Goal: Navigation & Orientation: Find specific page/section

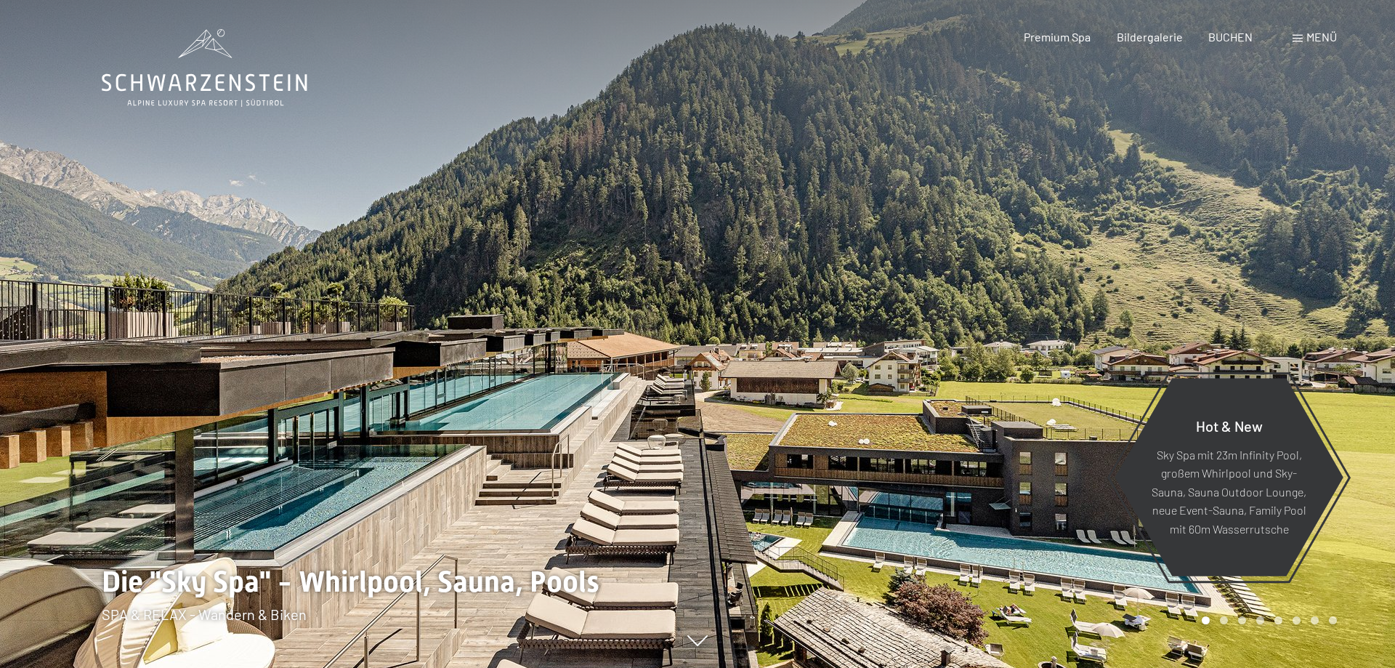
click at [1304, 39] on div "Menü" at bounding box center [1315, 37] width 44 height 16
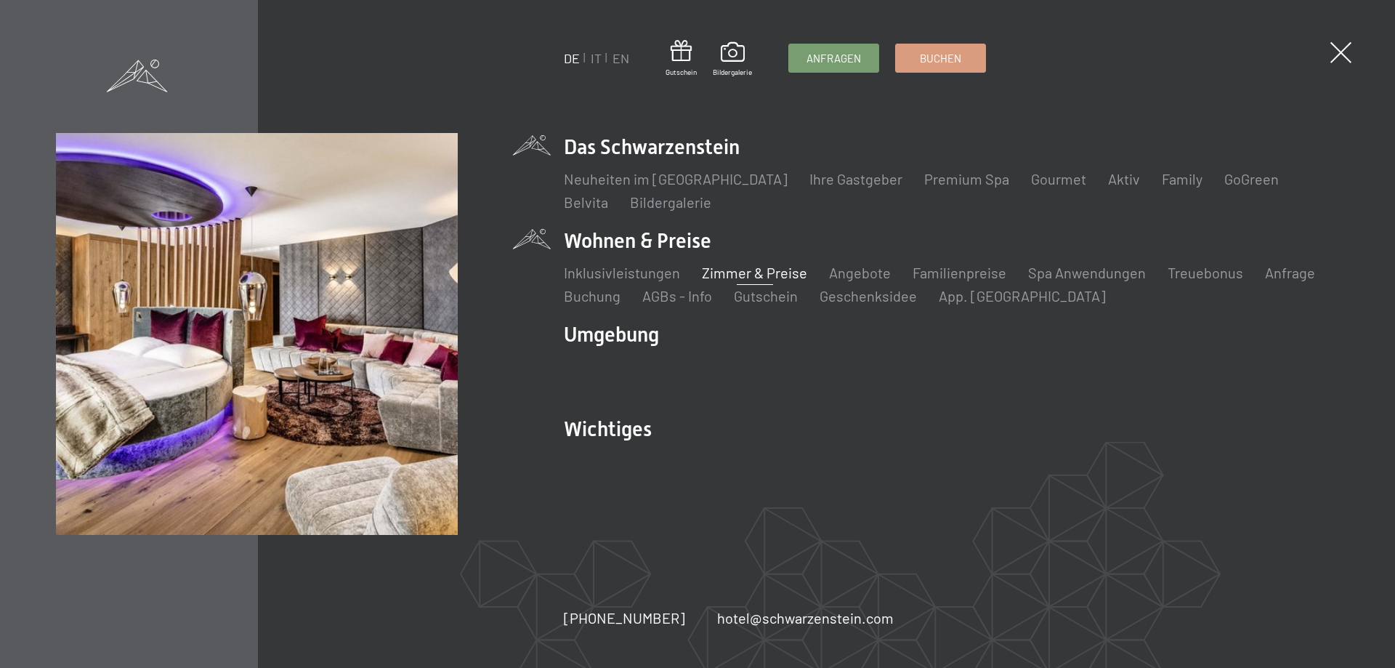
click at [735, 272] on link "Zimmer & Preise" at bounding box center [754, 272] width 105 height 17
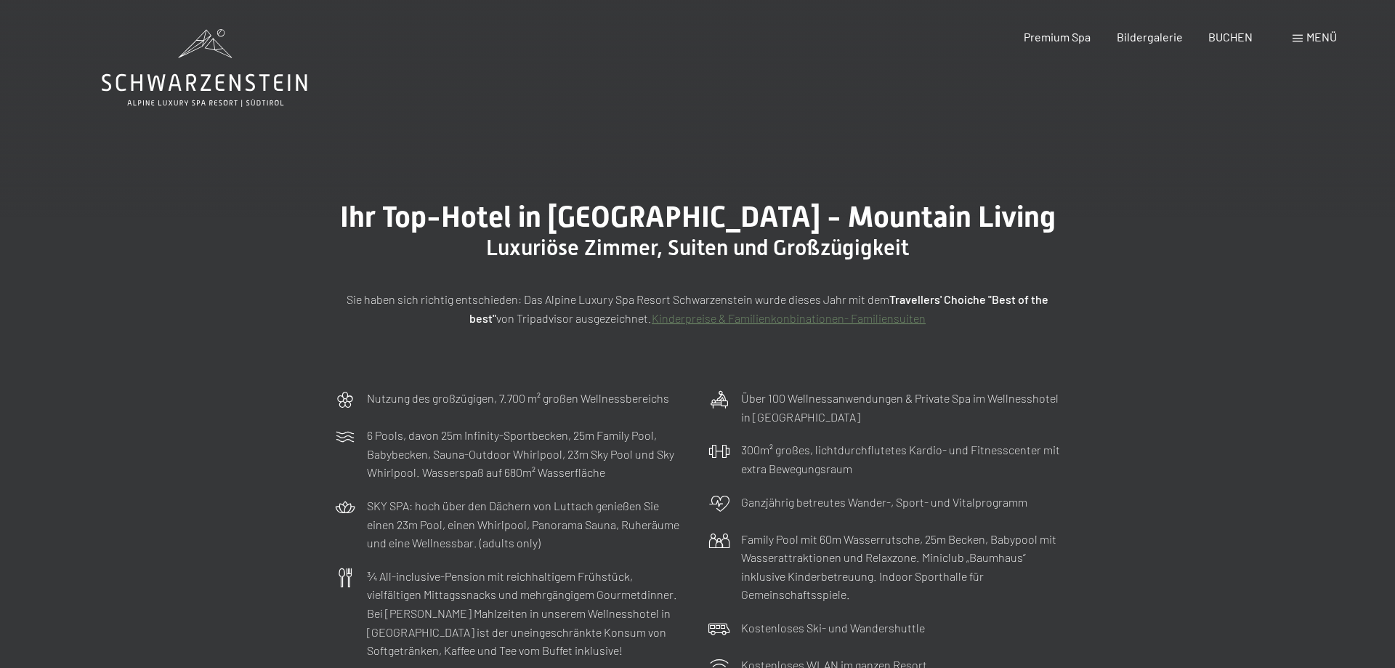
click at [1301, 33] on div "Menü" at bounding box center [1315, 37] width 44 height 16
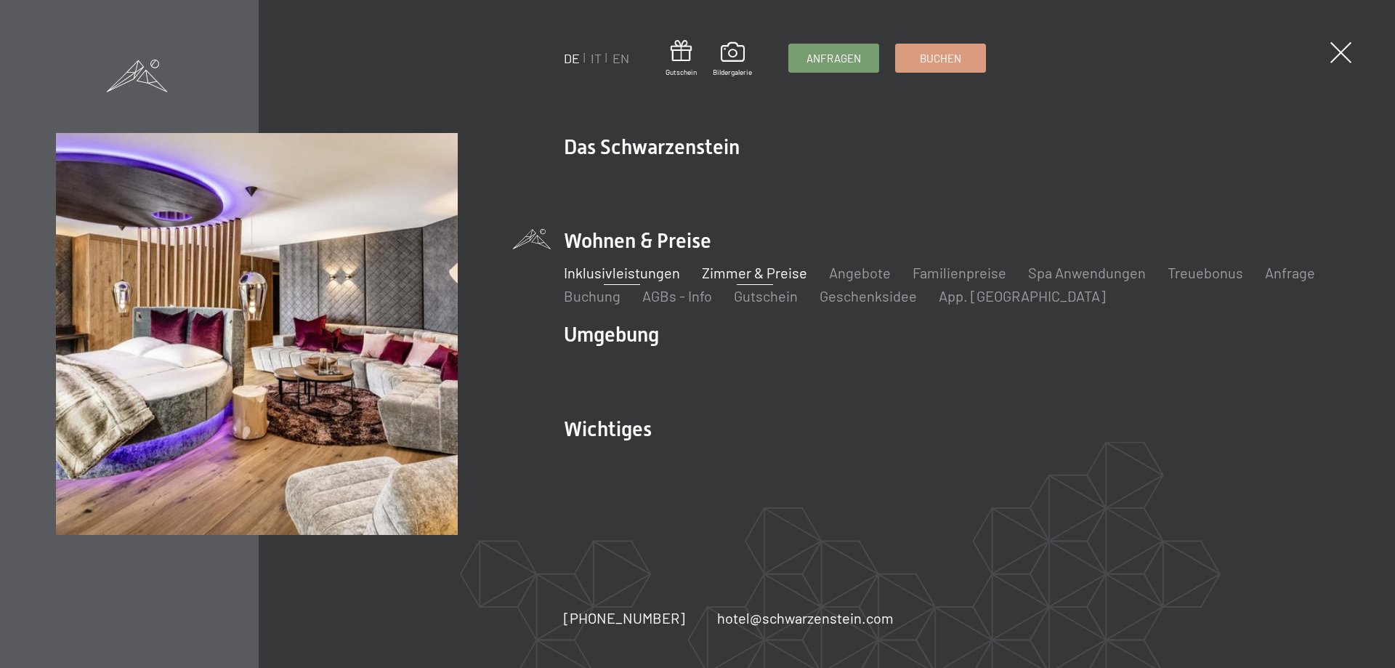
click at [611, 275] on link "Inklusivleistungen" at bounding box center [622, 272] width 116 height 17
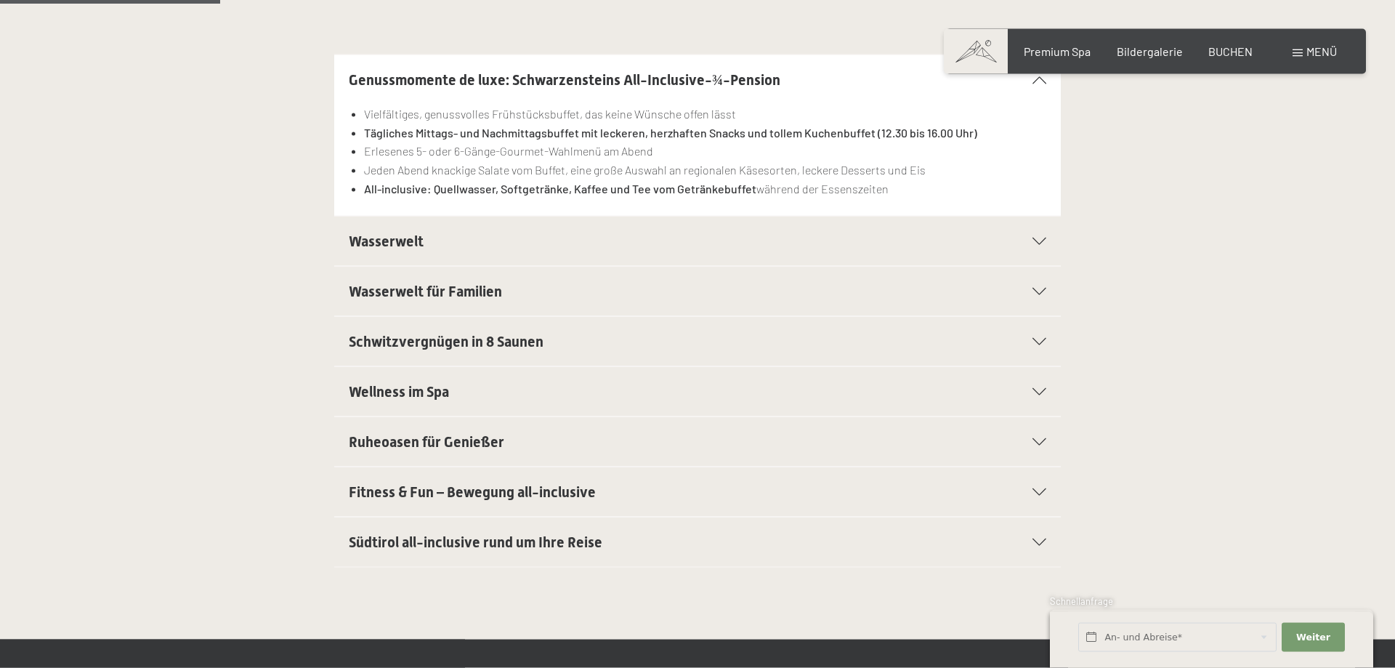
scroll to position [445, 0]
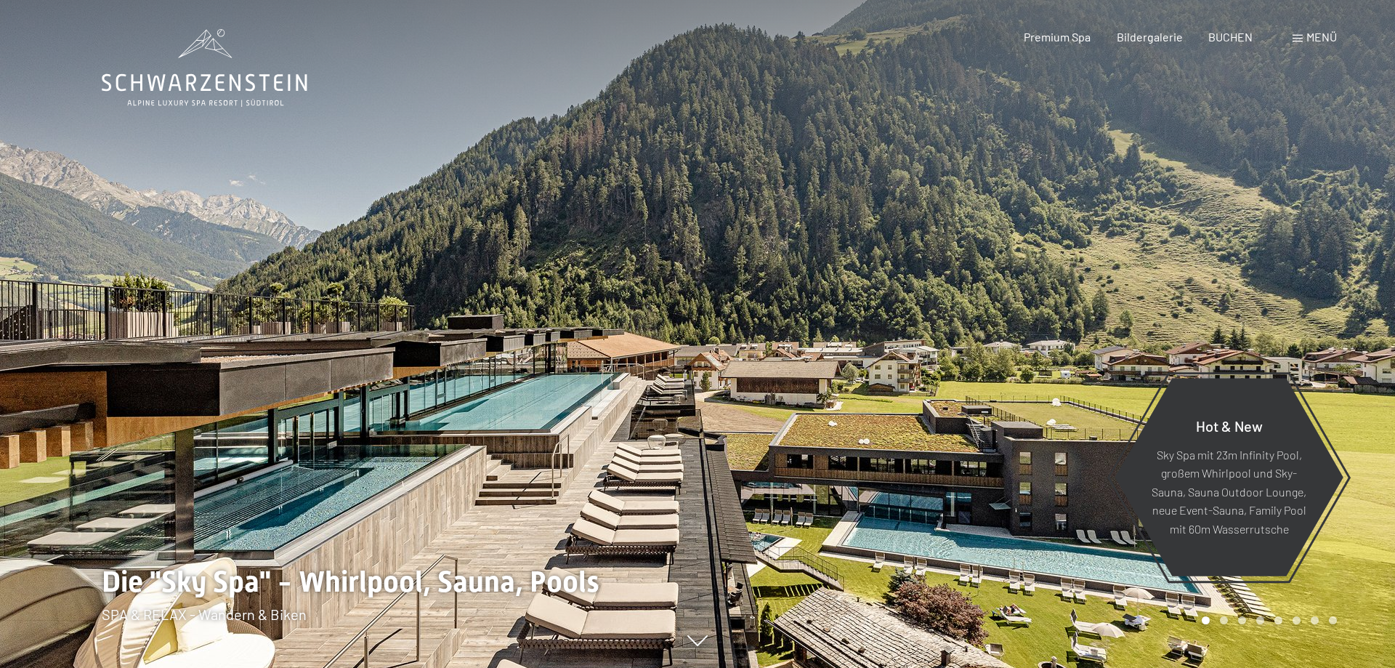
click at [1309, 39] on span "Menü" at bounding box center [1321, 37] width 31 height 14
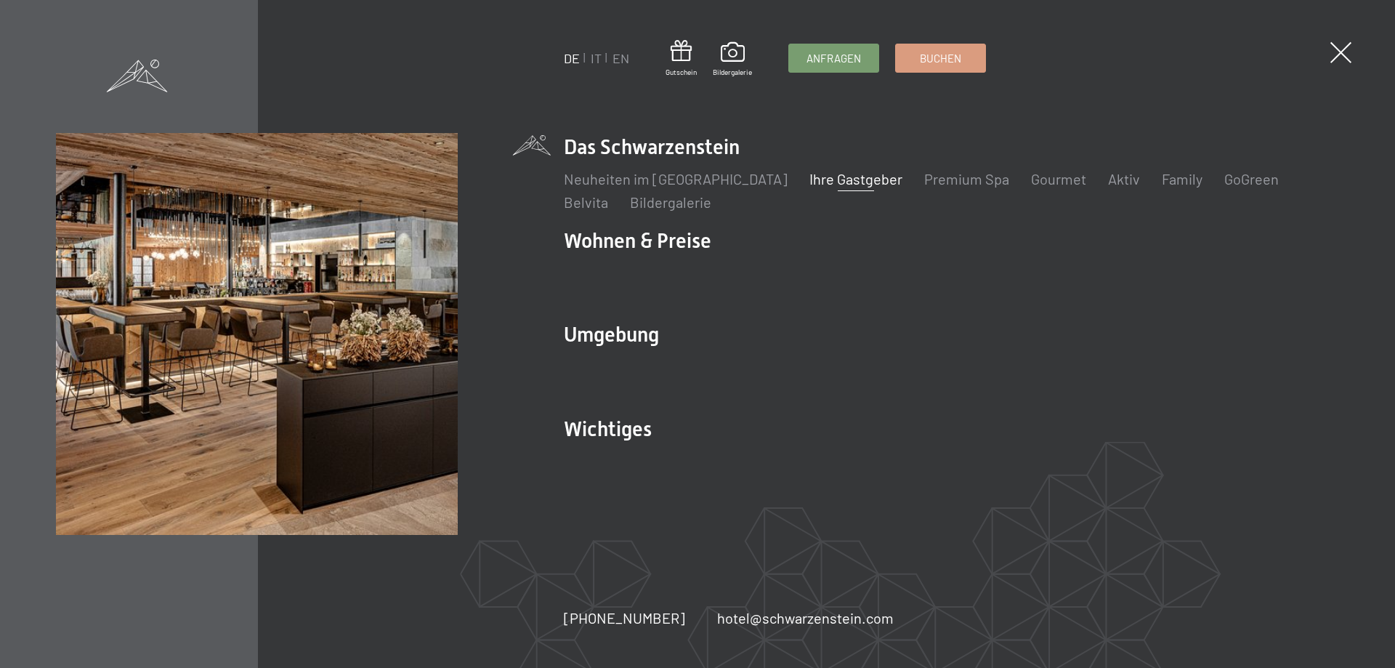
click at [809, 183] on link "Ihre Gastgeber" at bounding box center [855, 178] width 93 height 17
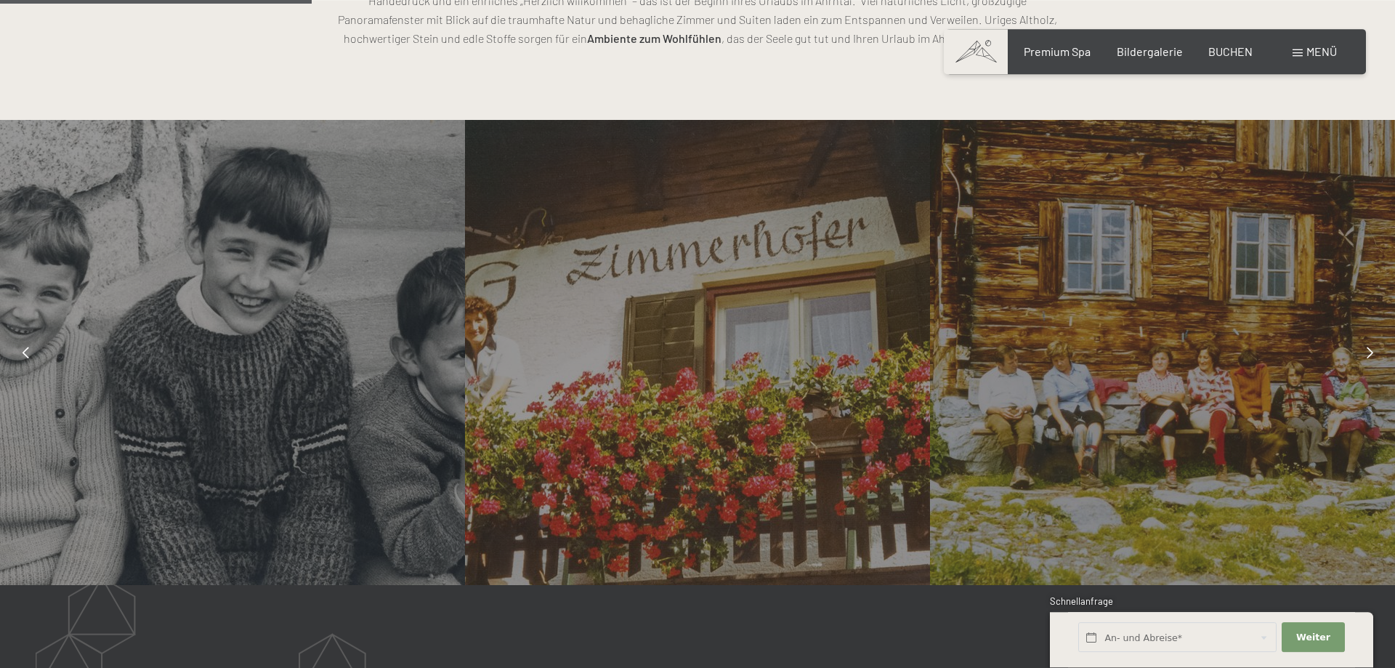
scroll to position [1186, 0]
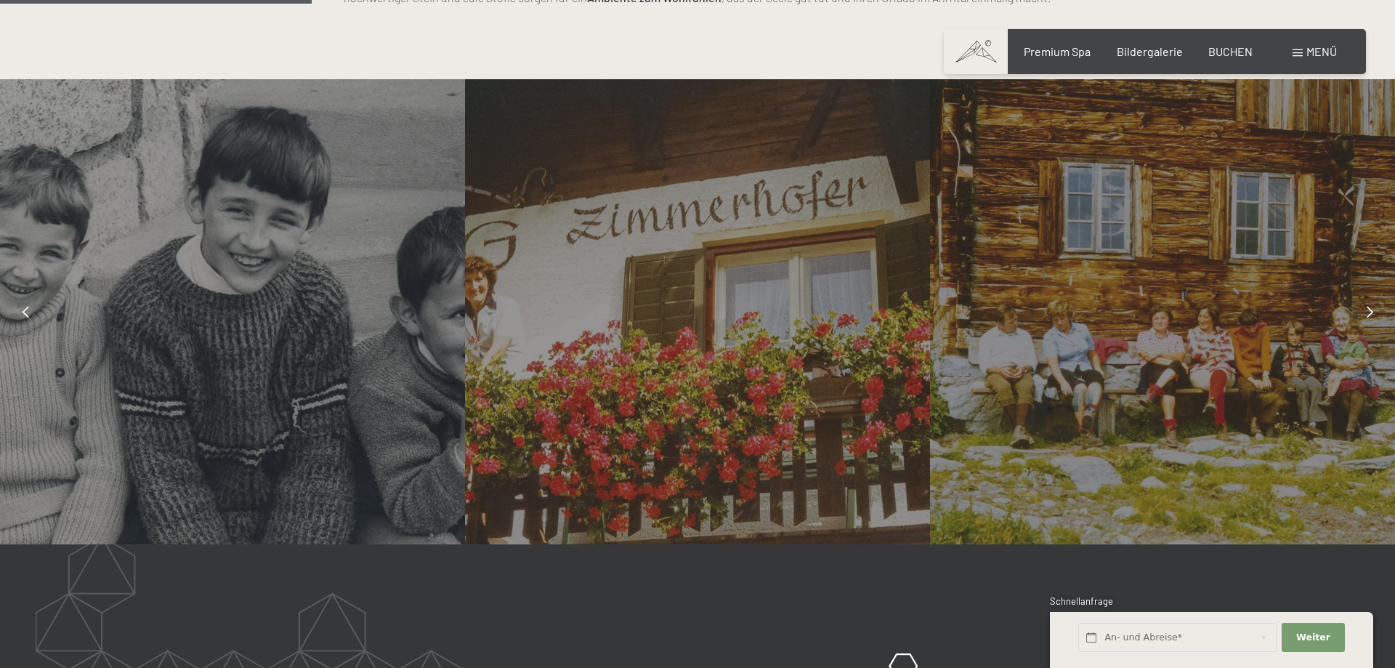
click at [1362, 312] on div at bounding box center [1369, 312] width 36 height 36
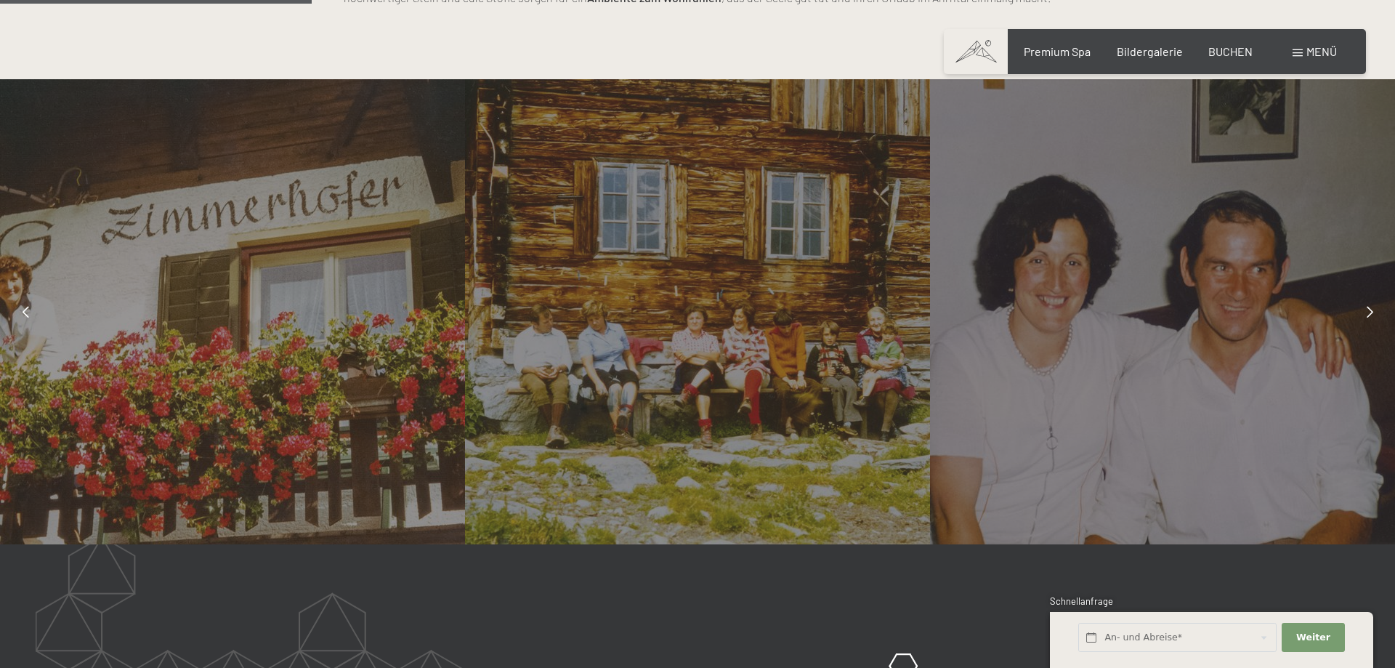
click at [1362, 312] on div at bounding box center [1369, 312] width 36 height 36
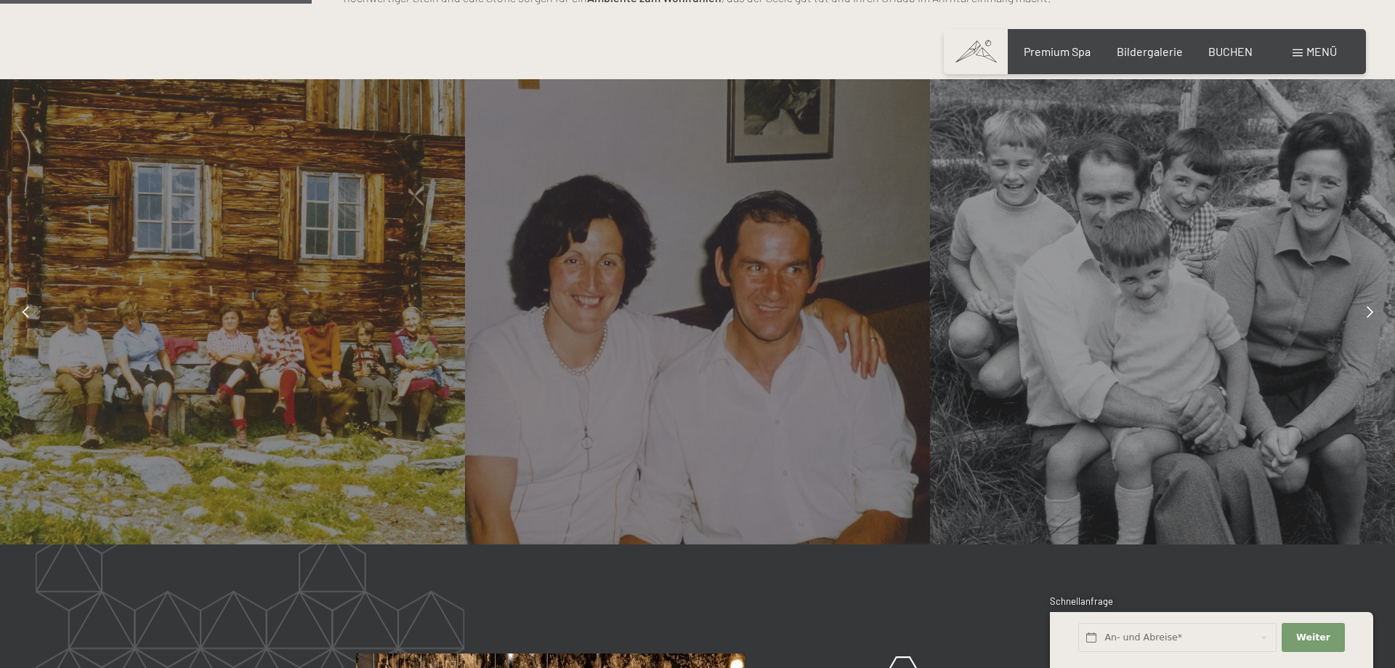
click at [1362, 312] on div at bounding box center [1369, 312] width 36 height 36
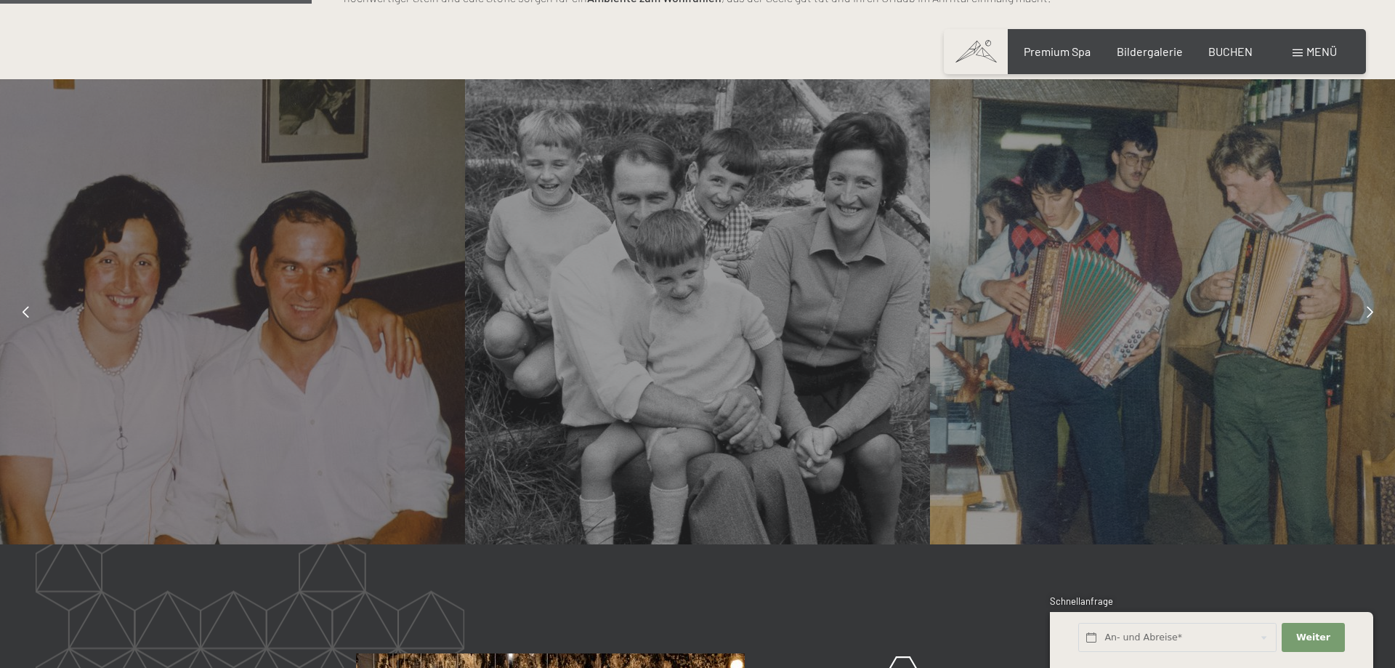
click at [1362, 312] on div at bounding box center [1369, 312] width 36 height 36
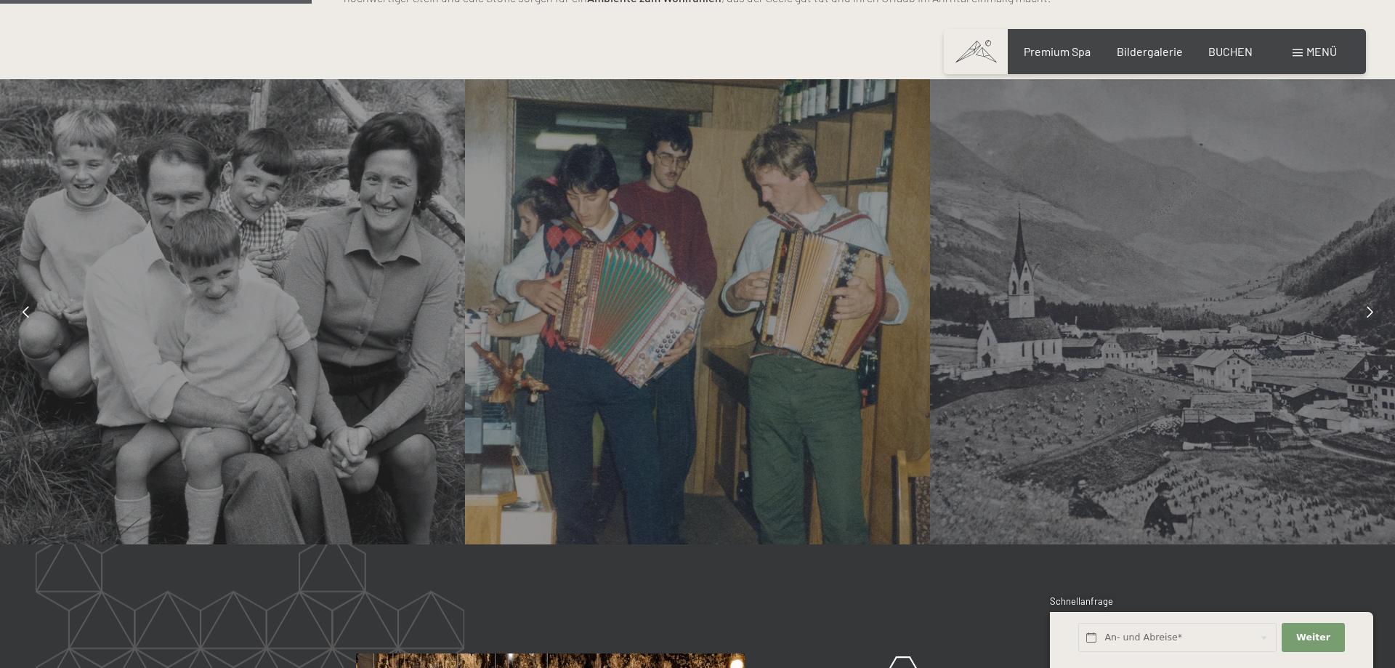
click at [1362, 312] on div at bounding box center [1369, 312] width 36 height 36
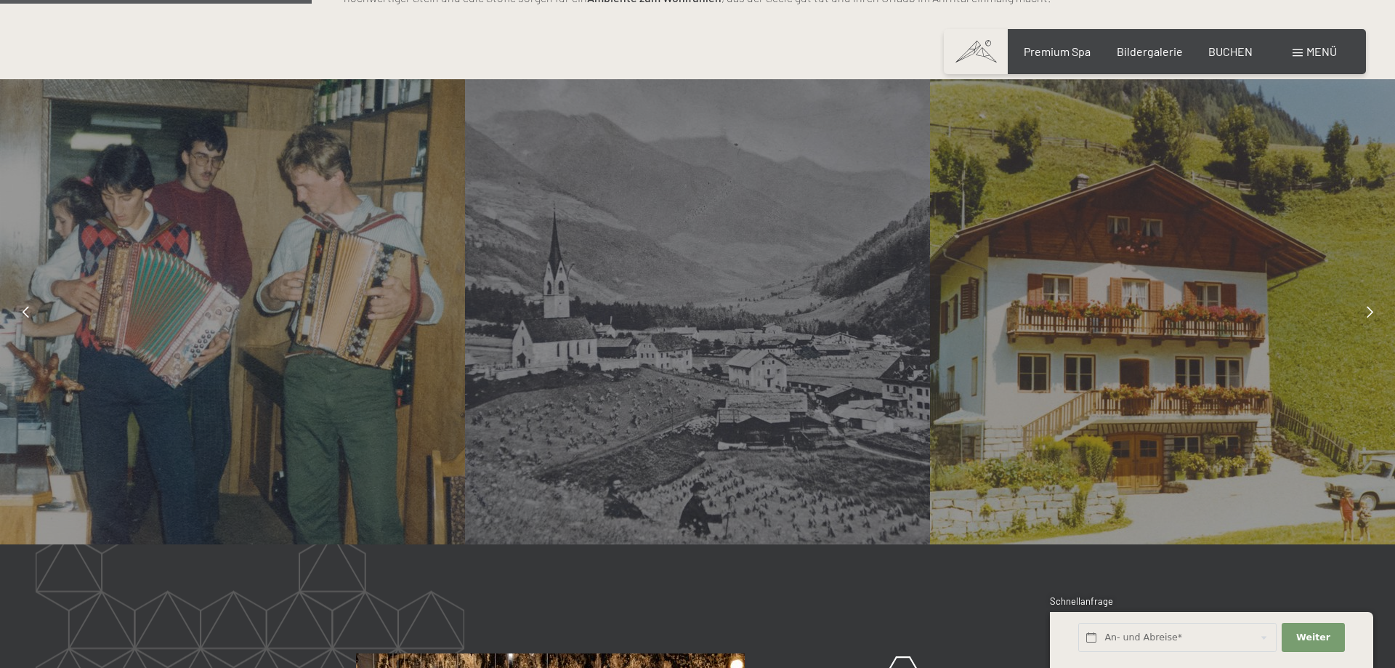
click at [1362, 312] on div at bounding box center [1369, 312] width 36 height 36
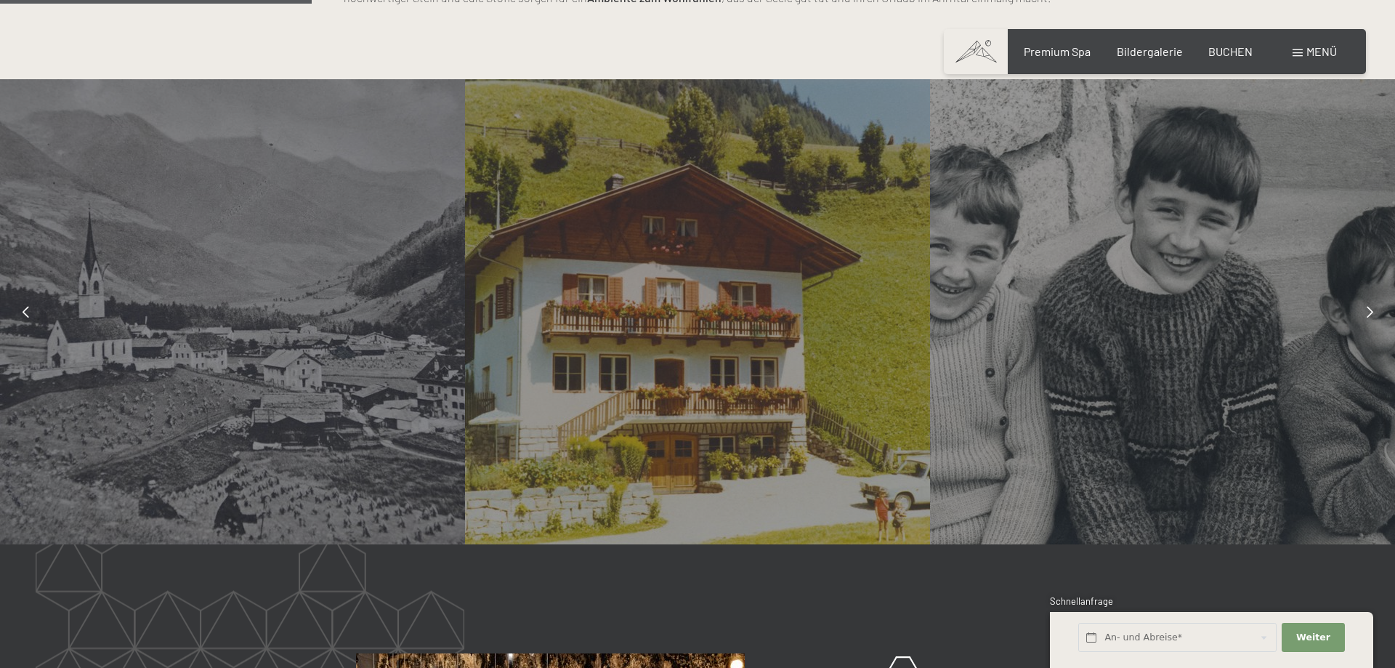
click at [1362, 312] on div at bounding box center [1369, 312] width 36 height 36
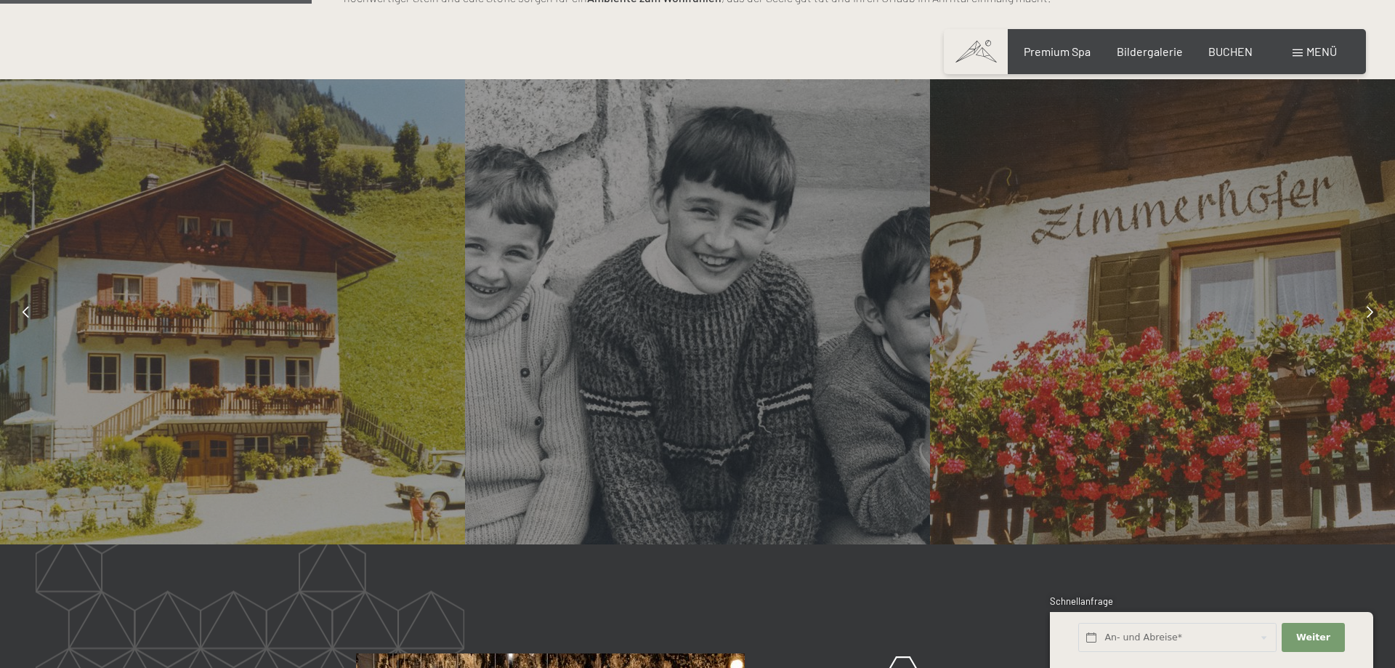
click at [1362, 312] on div at bounding box center [1369, 312] width 36 height 36
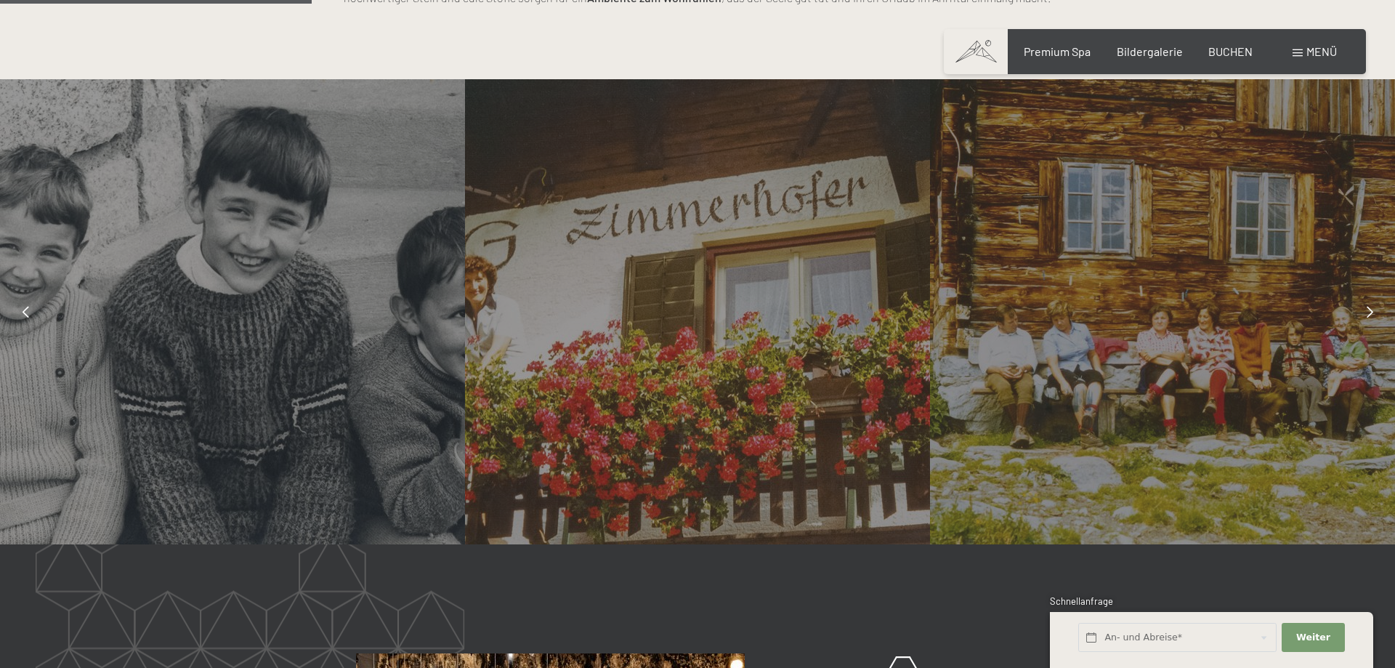
click at [1362, 312] on div at bounding box center [1369, 312] width 36 height 36
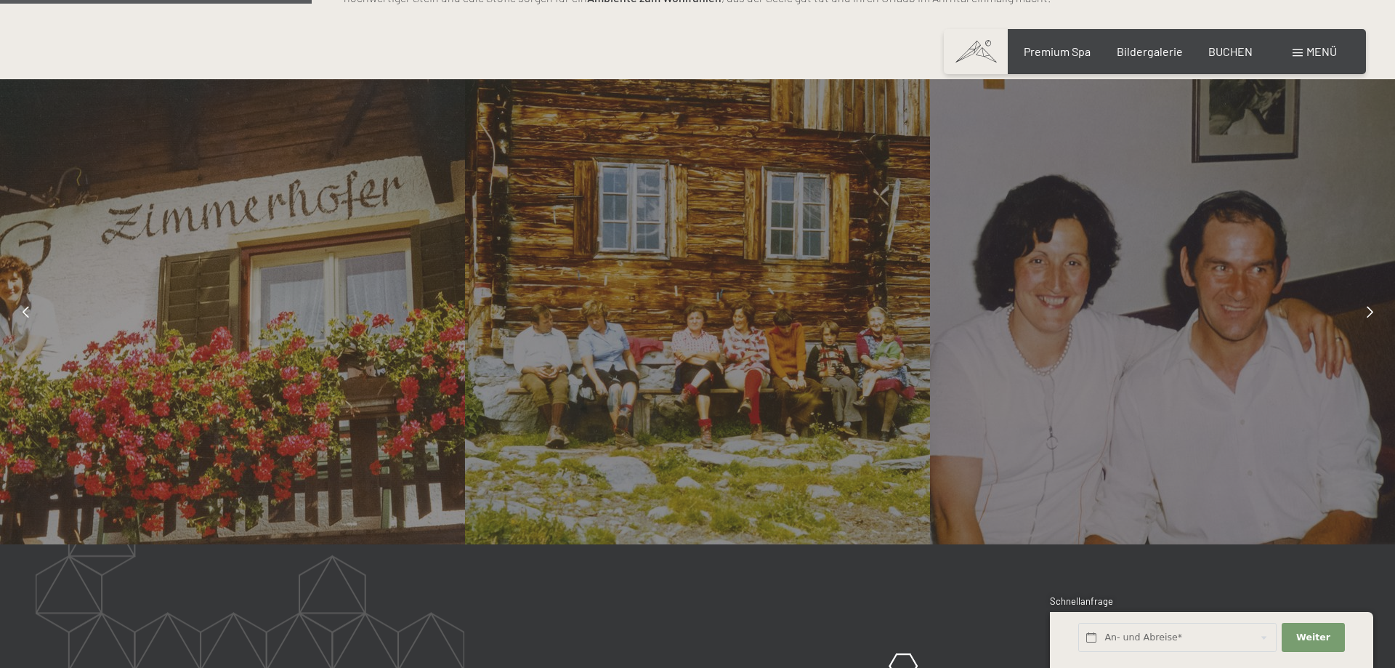
click at [1362, 312] on div at bounding box center [1369, 312] width 36 height 36
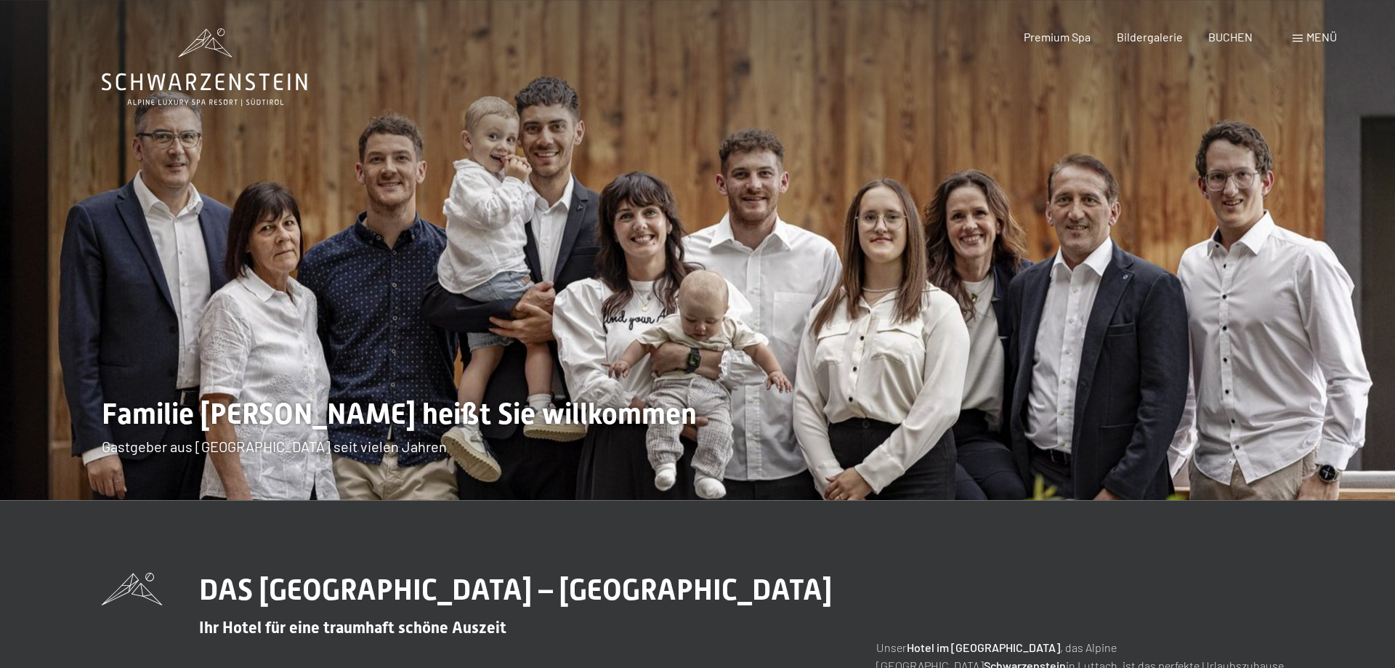
scroll to position [0, 0]
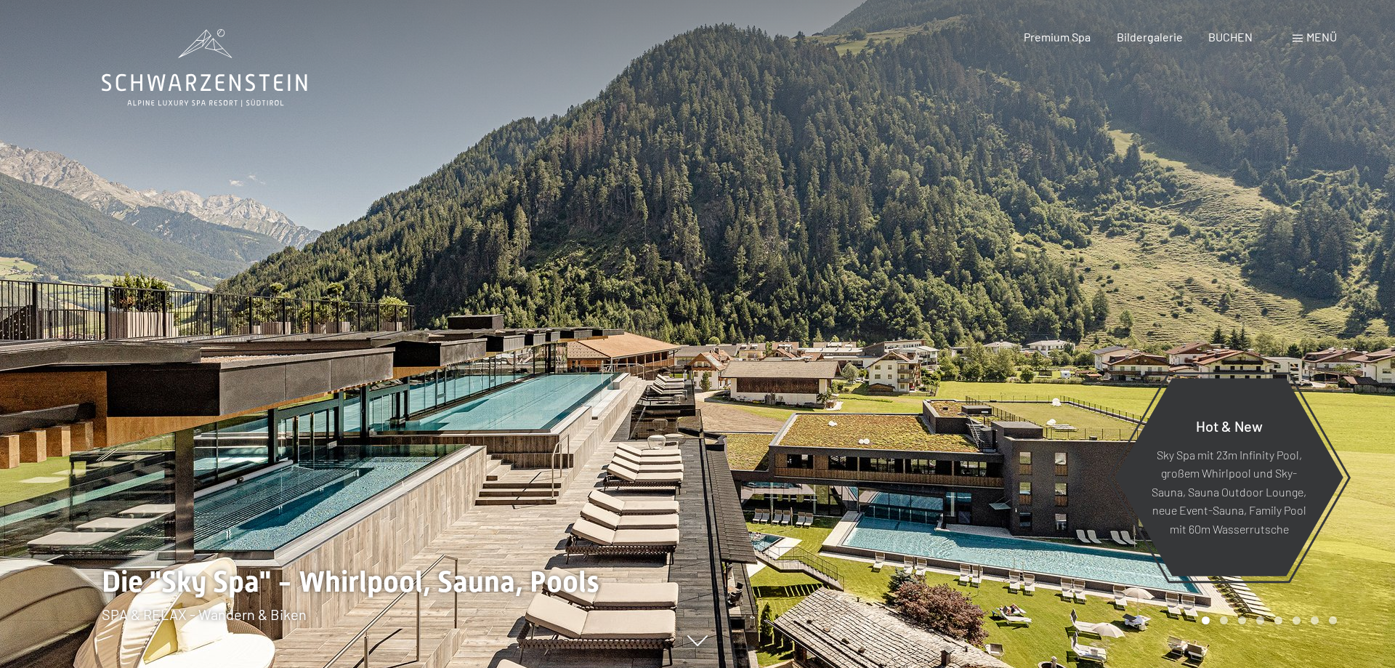
click at [1306, 34] on div "Menü" at bounding box center [1315, 37] width 44 height 16
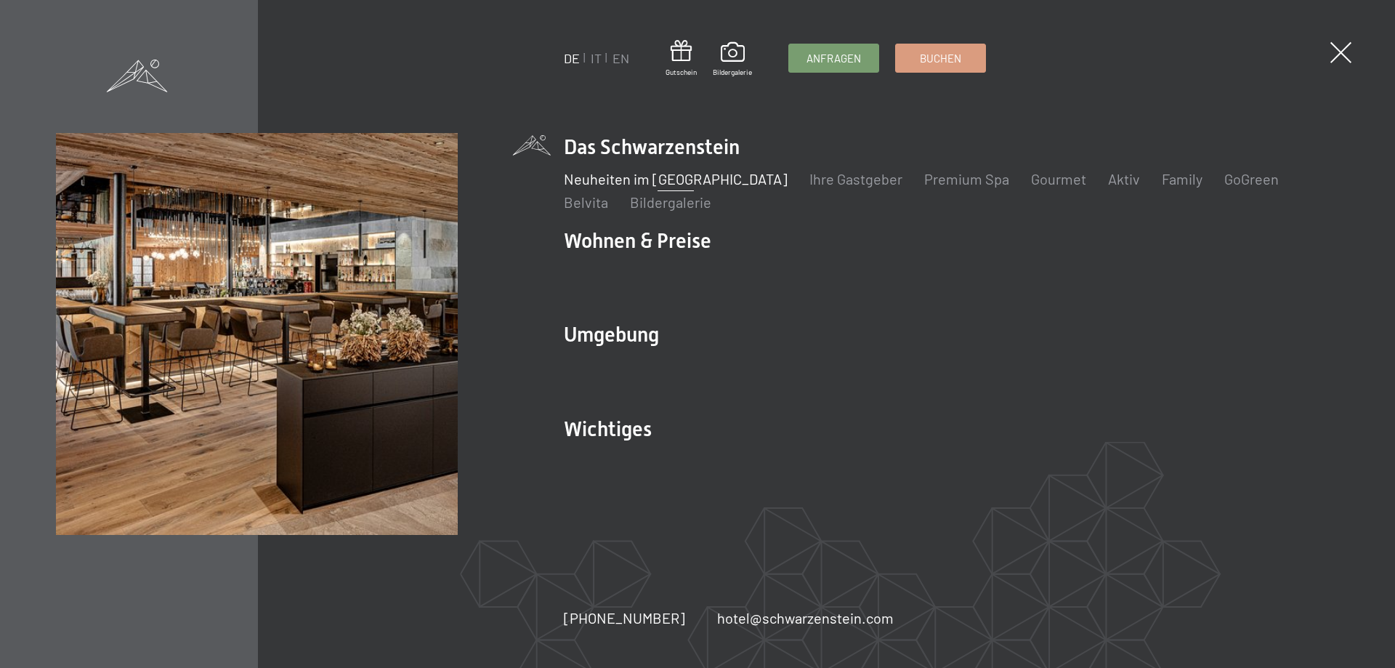
click at [685, 179] on link "Neuheiten im [GEOGRAPHIC_DATA]" at bounding box center [676, 178] width 224 height 17
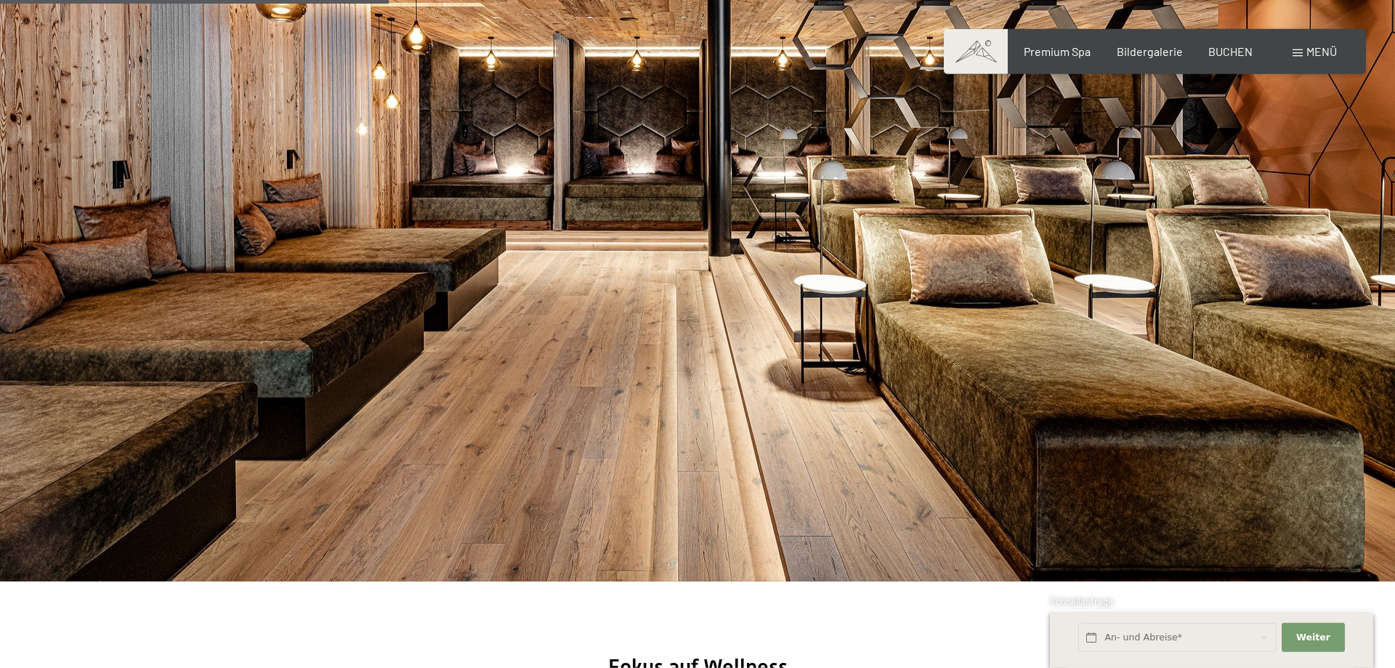
scroll to position [1704, 0]
